Goal: Information Seeking & Learning: Learn about a topic

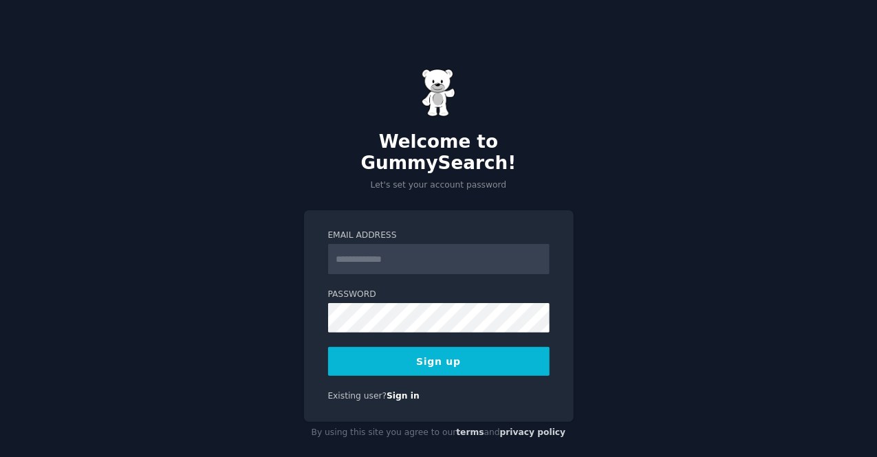
click at [466, 244] on input "Email Address" at bounding box center [438, 259] width 221 height 30
click at [434, 246] on input "Email Address" at bounding box center [438, 259] width 221 height 30
click at [362, 248] on input "*" at bounding box center [438, 259] width 221 height 30
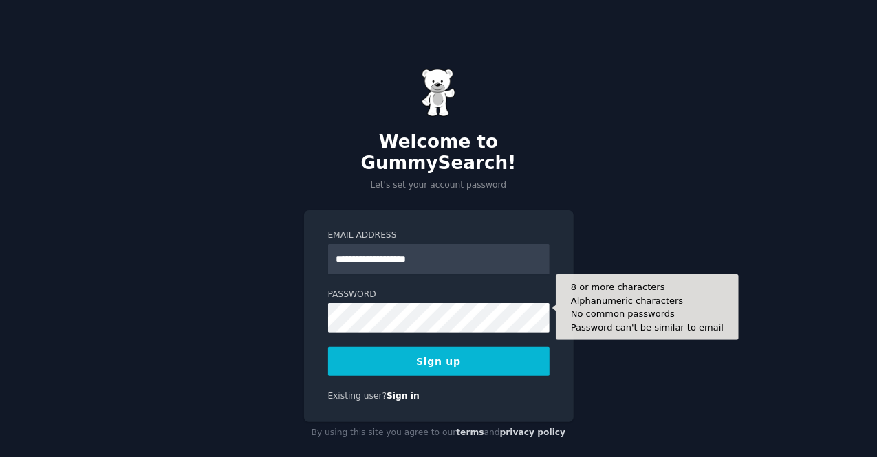
type input "**********"
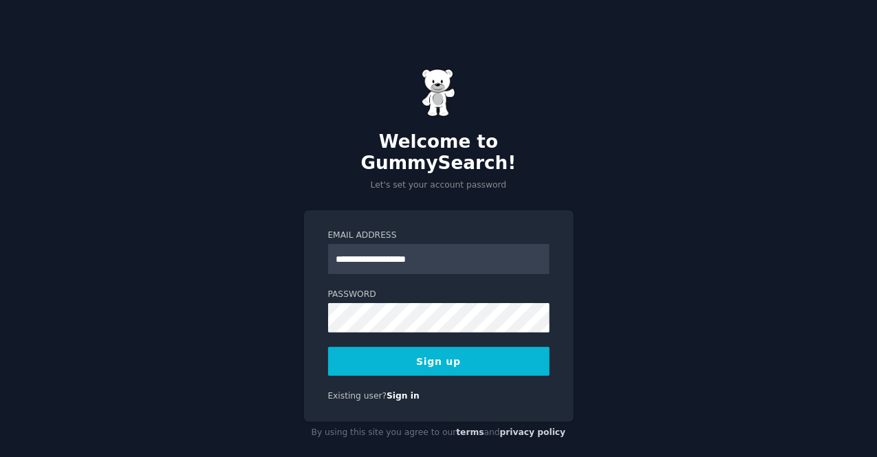
click at [444, 358] on button "Sign up" at bounding box center [438, 361] width 221 height 29
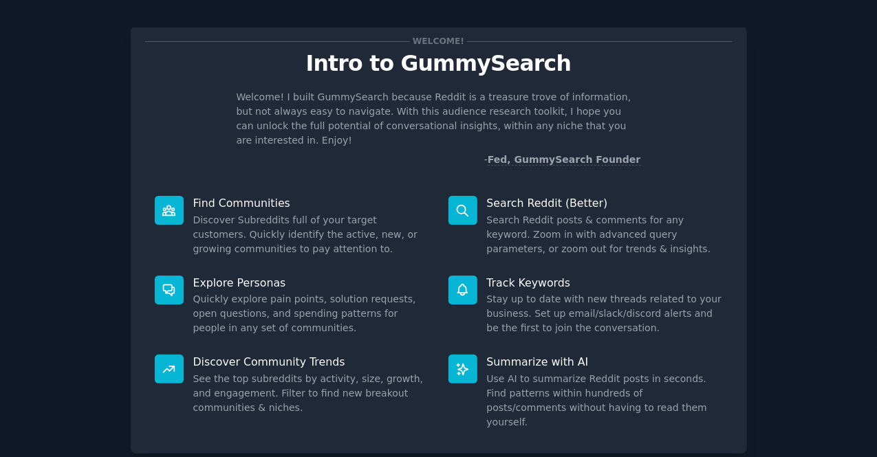
scroll to position [80, 0]
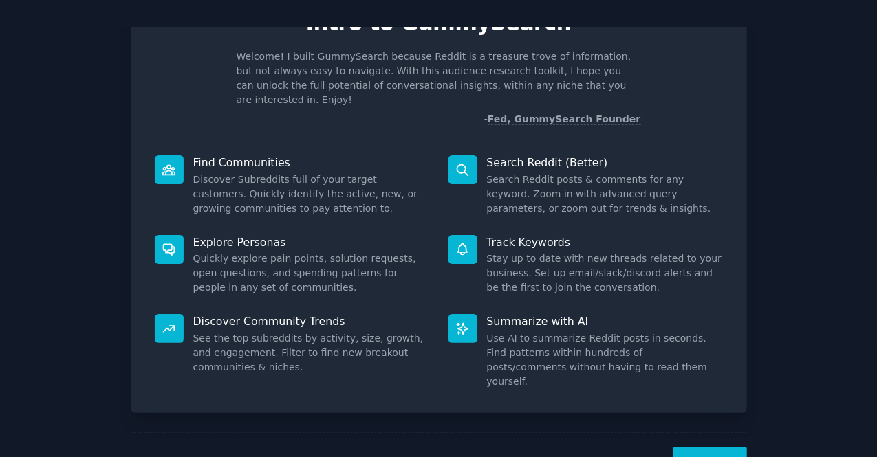
click at [705, 448] on button "Next" at bounding box center [710, 465] width 74 height 34
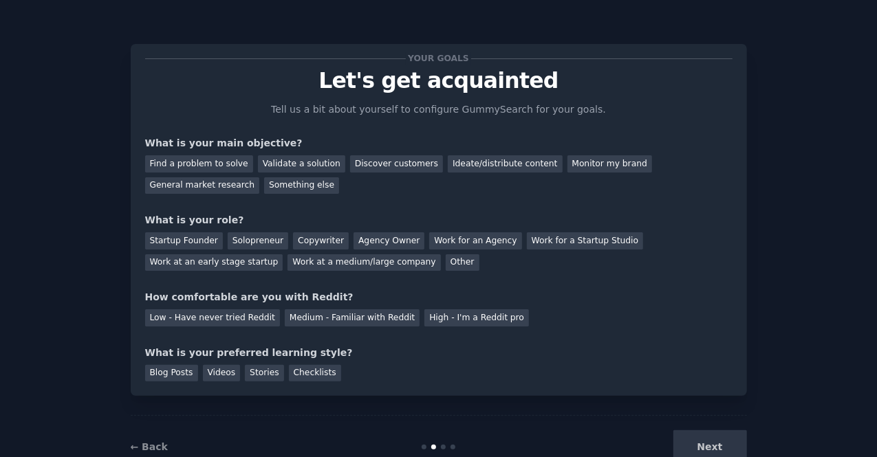
scroll to position [34, 0]
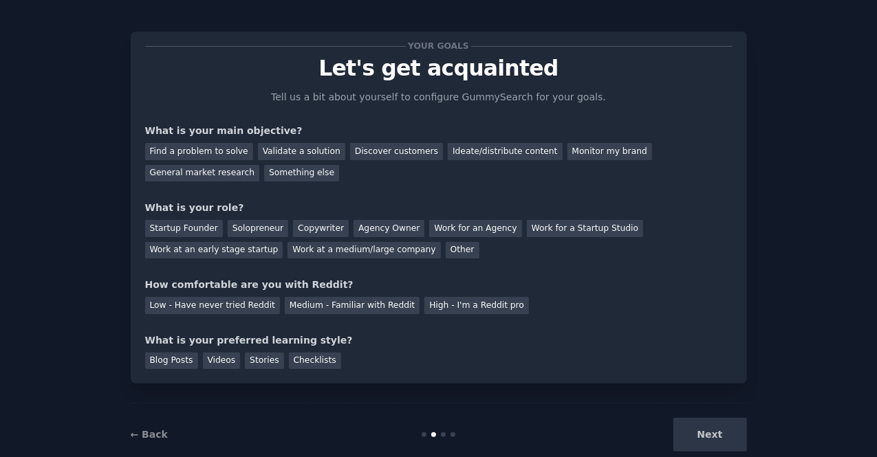
click at [721, 427] on div "Next" at bounding box center [644, 435] width 206 height 34
click at [708, 436] on div "Next" at bounding box center [644, 435] width 206 height 34
click at [292, 181] on div "Your goals Let's get acquainted Tell us a bit about yourself to configure Gummy…" at bounding box center [438, 207] width 587 height 323
click at [567, 149] on div "Monitor my brand" at bounding box center [609, 151] width 85 height 17
click at [260, 165] on div "General market research" at bounding box center [202, 173] width 115 height 17
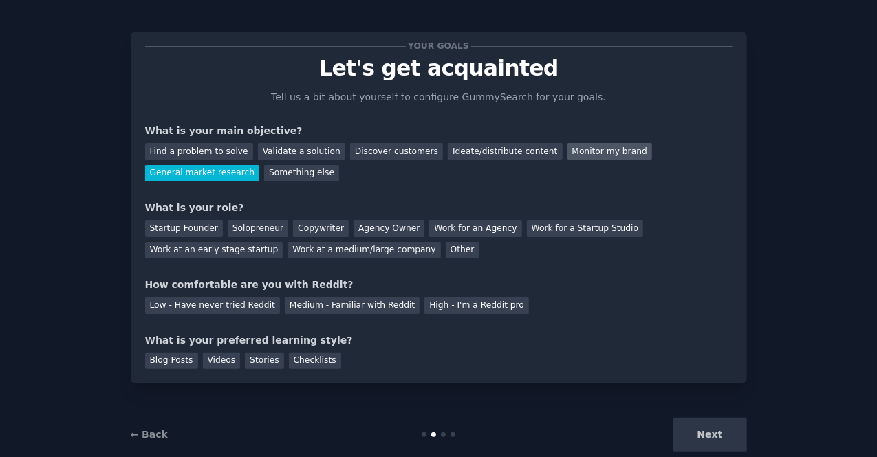
click at [569, 146] on div "Monitor my brand" at bounding box center [609, 151] width 85 height 17
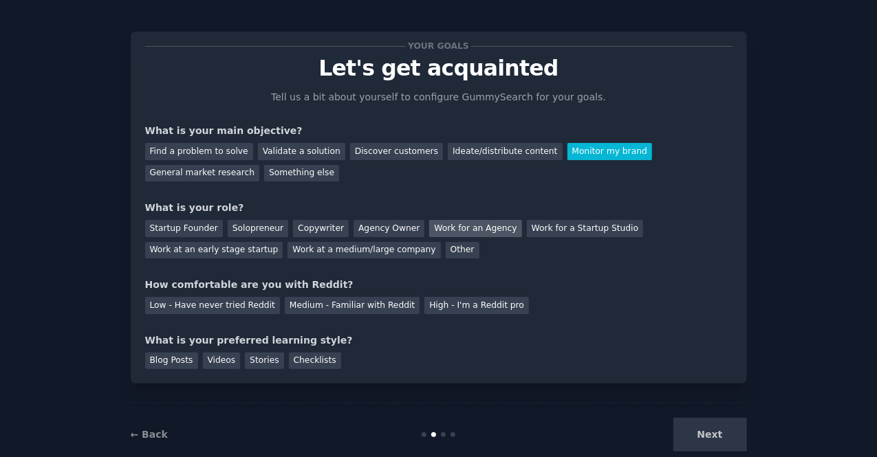
click at [458, 231] on div "Work for an Agency" at bounding box center [475, 228] width 92 height 17
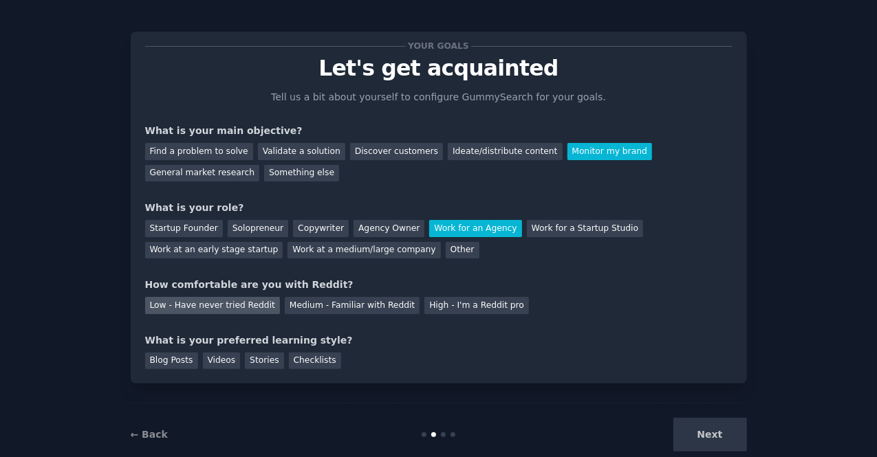
click at [245, 309] on div "Low - Have never tried Reddit" at bounding box center [212, 305] width 135 height 17
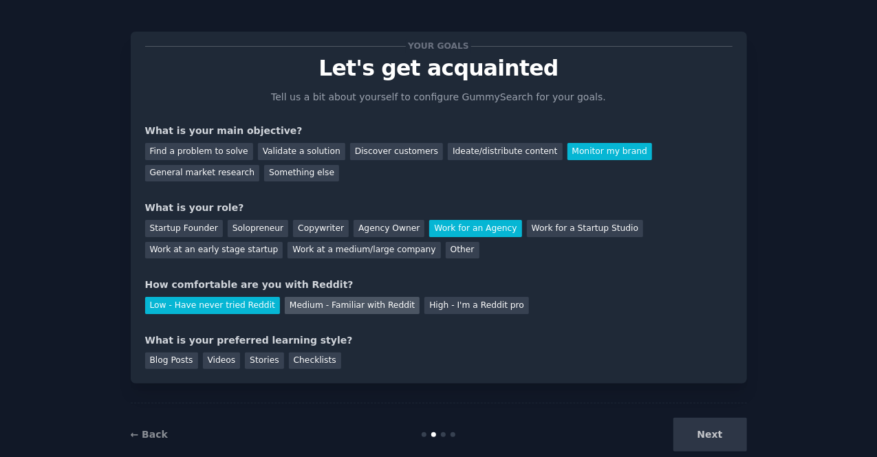
click at [338, 302] on div "Medium - Familiar with Reddit" at bounding box center [352, 305] width 135 height 17
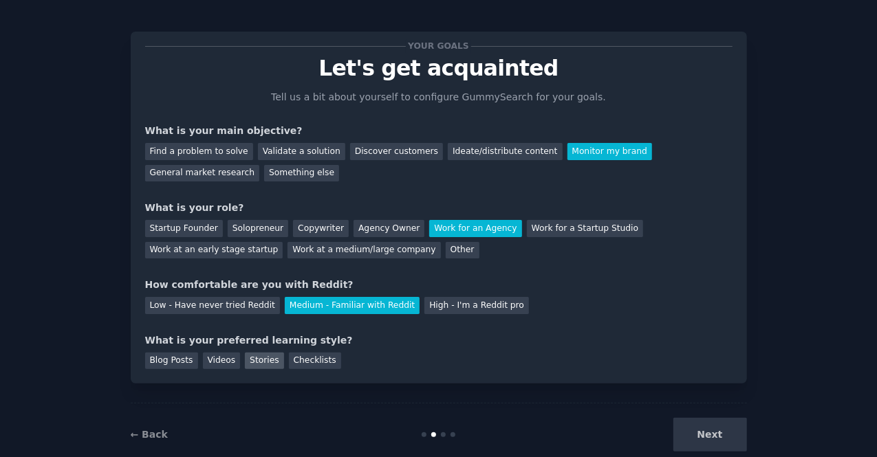
click at [254, 360] on div "Stories" at bounding box center [264, 361] width 39 height 17
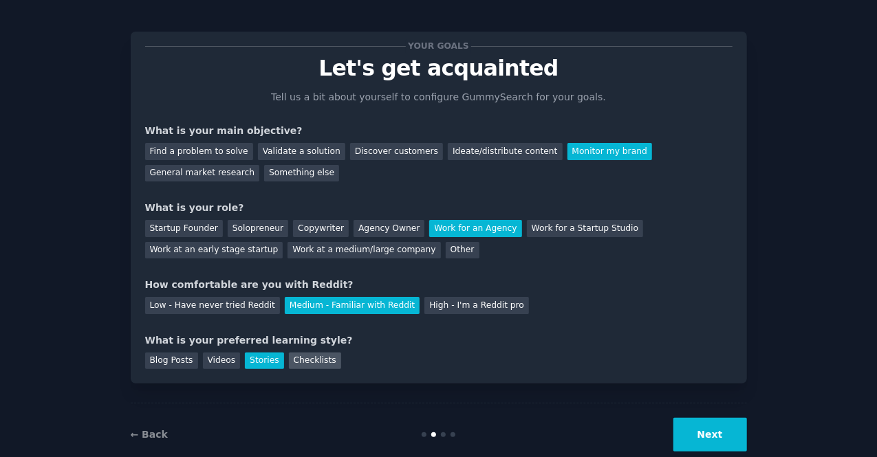
click at [308, 365] on div "Checklists" at bounding box center [315, 361] width 52 height 17
click at [705, 441] on button "Next" at bounding box center [710, 435] width 74 height 34
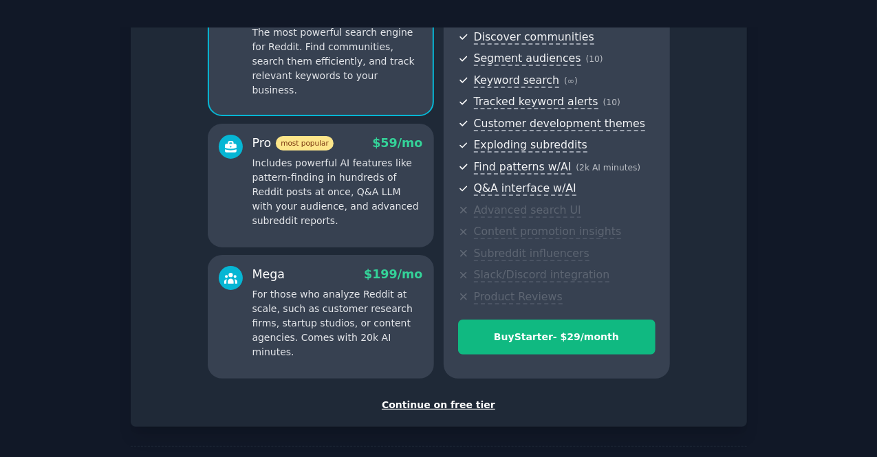
scroll to position [166, 0]
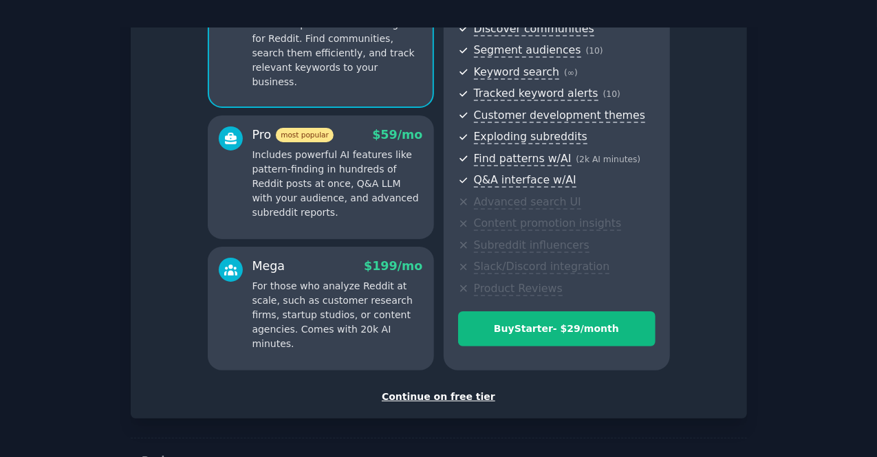
click at [472, 398] on div "Continue on free tier" at bounding box center [438, 397] width 587 height 14
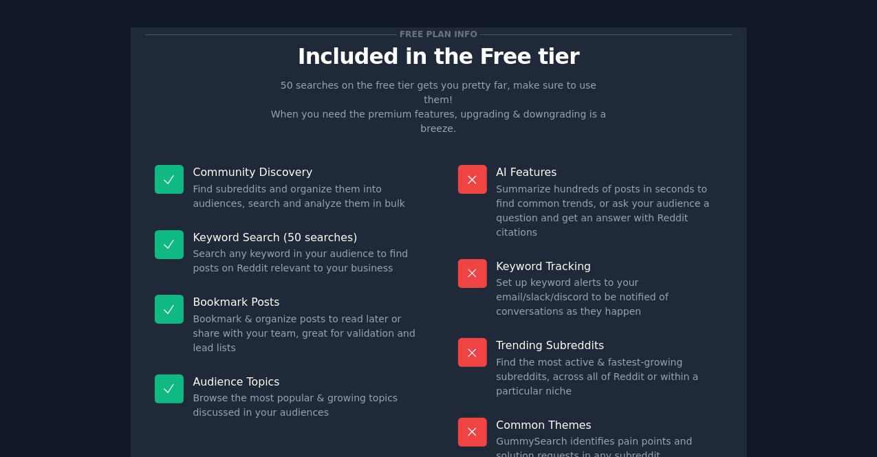
scroll to position [78, 0]
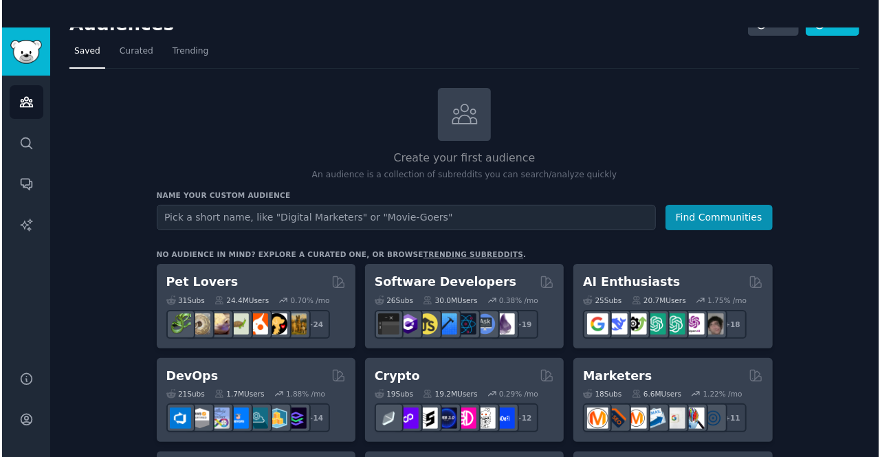
scroll to position [26, 0]
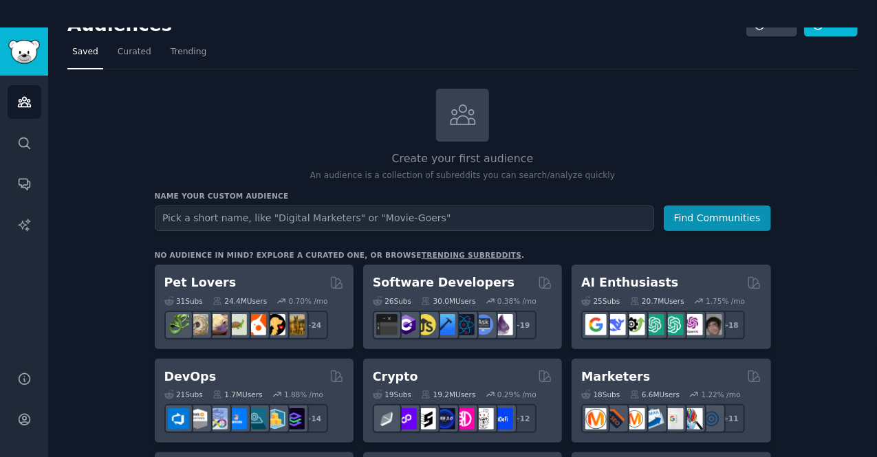
click at [217, 221] on input "text" at bounding box center [404, 218] width 499 height 25
type input "mental health"
click at [664, 206] on button "Find Communities" at bounding box center [717, 218] width 107 height 25
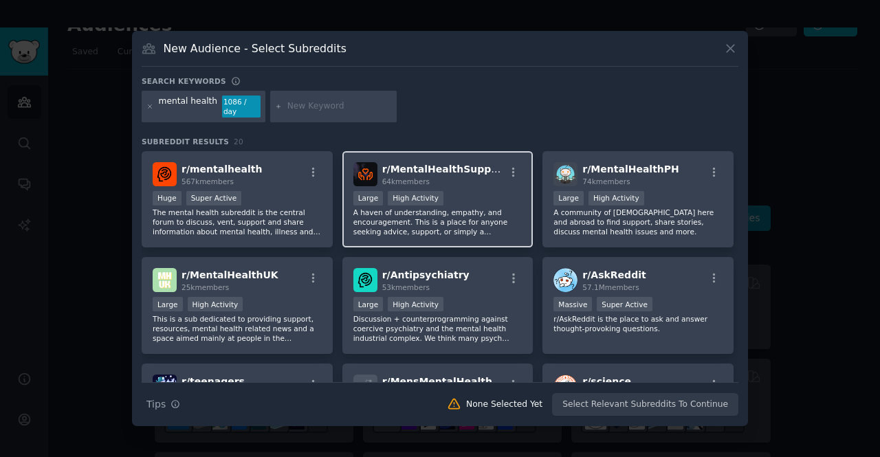
click at [487, 191] on div ">= 80th percentile for submissions / day Large High Activity" at bounding box center [437, 199] width 169 height 17
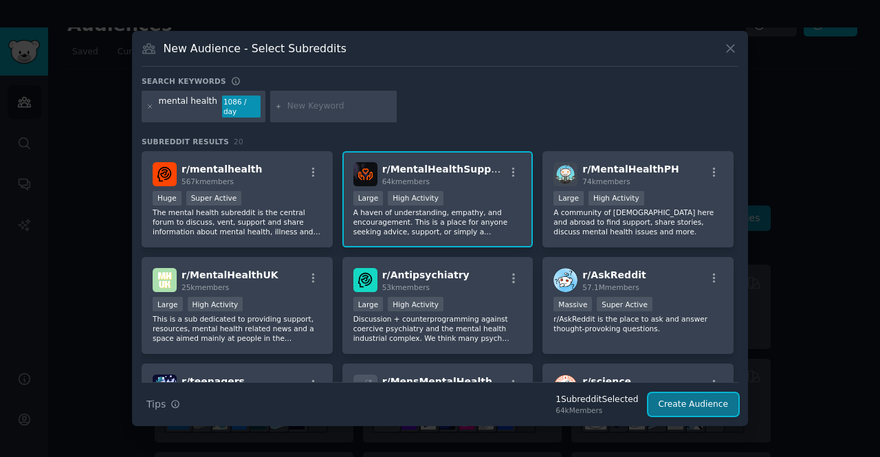
click at [700, 402] on button "Create Audience" at bounding box center [693, 404] width 91 height 23
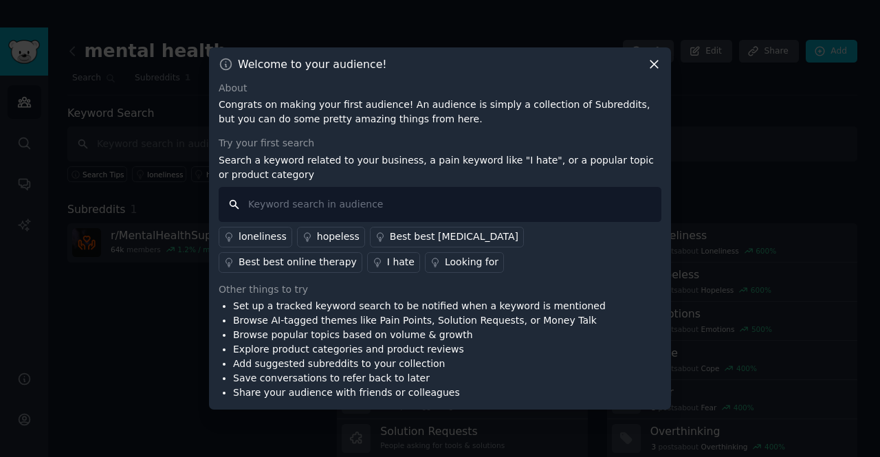
click at [300, 208] on input "text" at bounding box center [440, 204] width 443 height 35
click at [571, 214] on input "alcohol addiction" at bounding box center [440, 204] width 443 height 35
type input "alcohol addiction"
click at [421, 204] on input "alcohol addiction" at bounding box center [440, 204] width 443 height 35
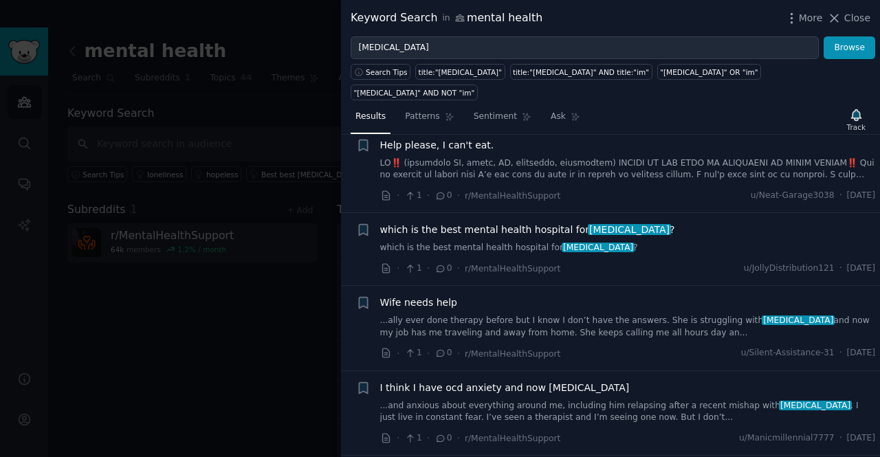
scroll to position [263, 0]
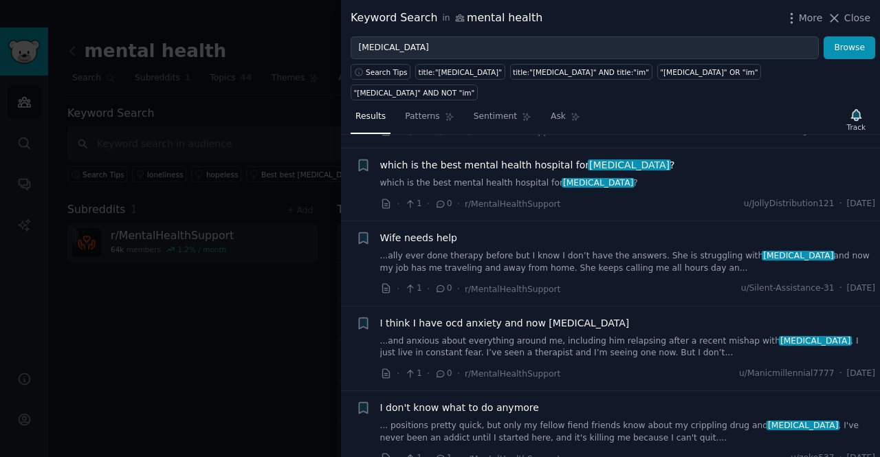
click at [448, 250] on link "...ally ever done therapy before but I know I don’t have the answers. She is st…" at bounding box center [628, 262] width 496 height 24
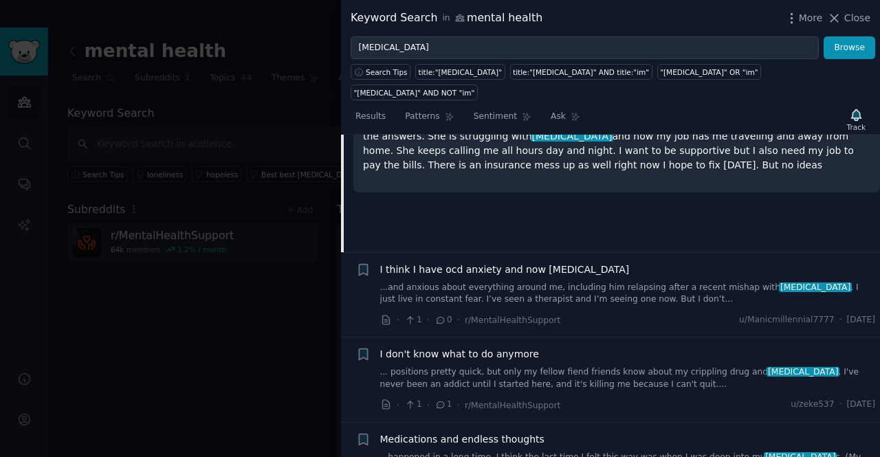
scroll to position [524, 0]
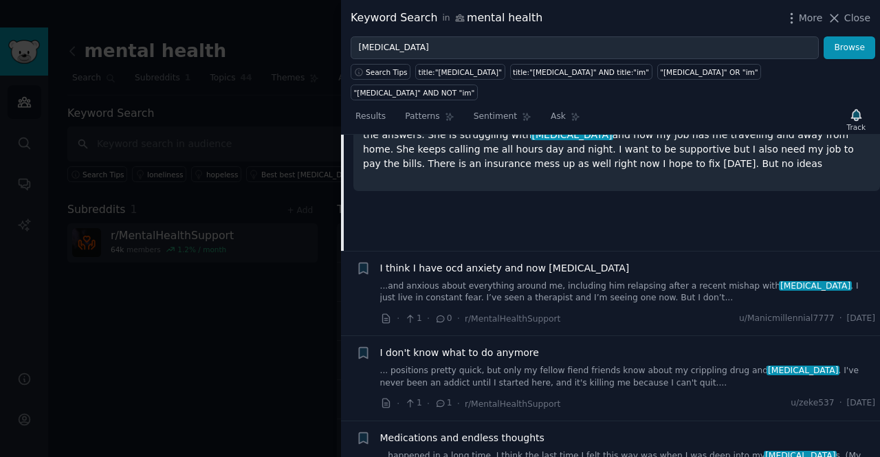
click at [437, 365] on link "... positions pretty quick, but only my fellow fiend friends know about my crip…" at bounding box center [628, 377] width 496 height 24
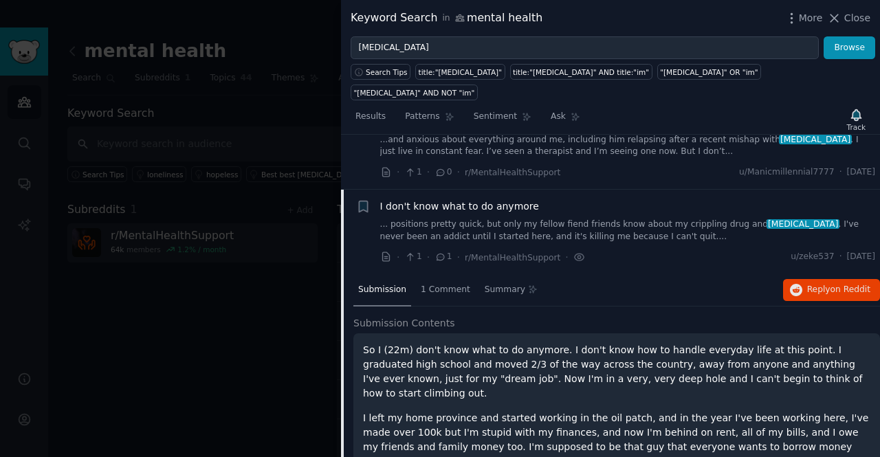
scroll to position [461, 0]
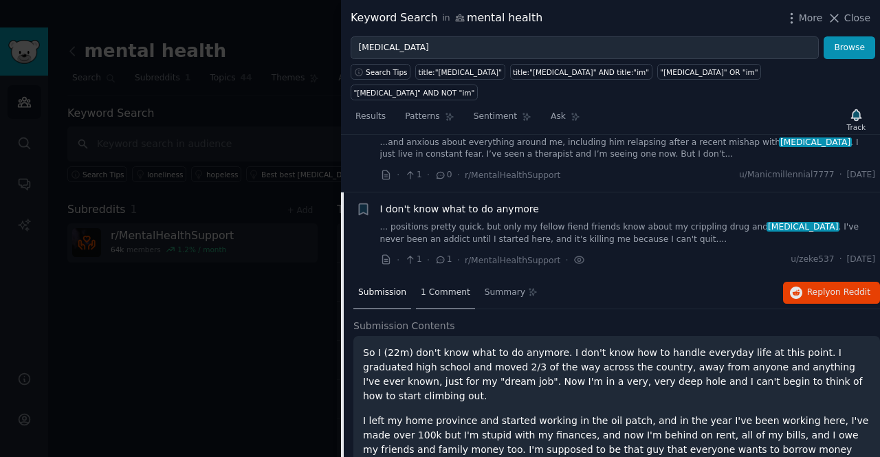
click at [448, 287] on span "1 Comment" at bounding box center [446, 293] width 50 height 12
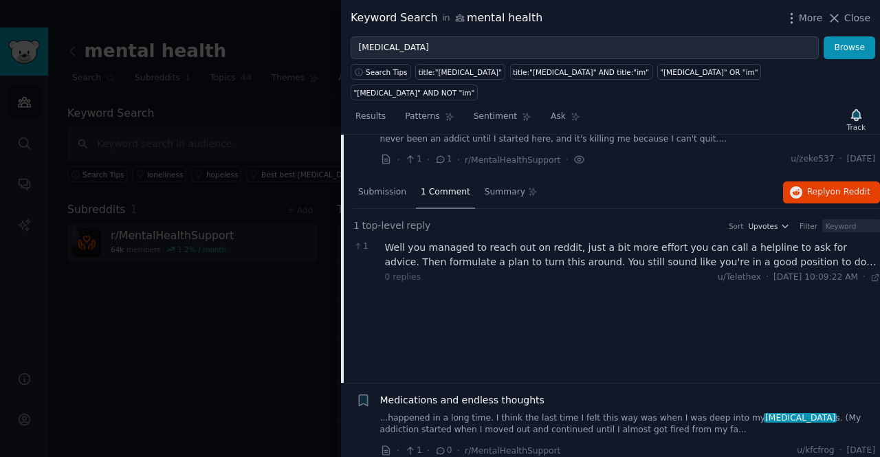
scroll to position [633, 0]
